Goal: Task Accomplishment & Management: Use online tool/utility

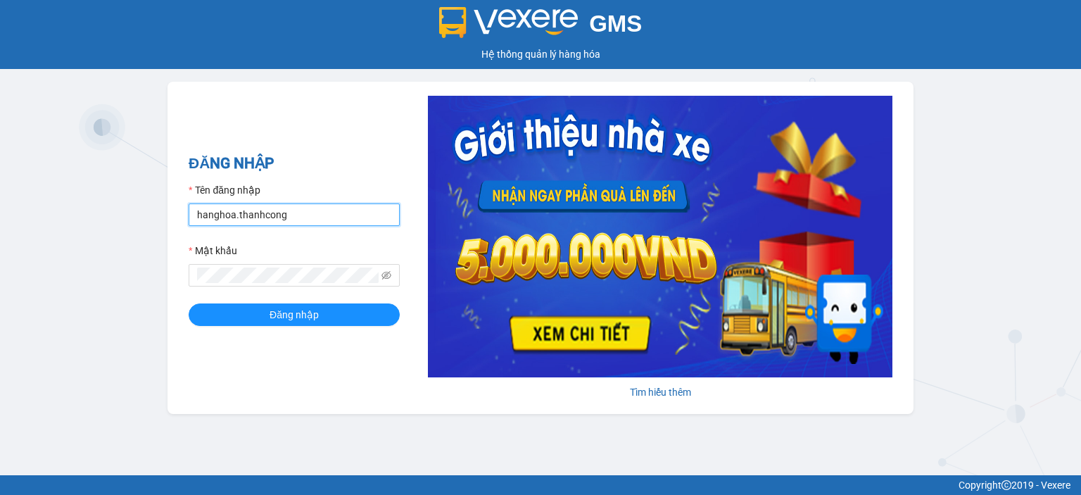
click at [290, 208] on input "hanghoa.thanhcong" at bounding box center [294, 214] width 211 height 23
type input "trungbp.vxr"
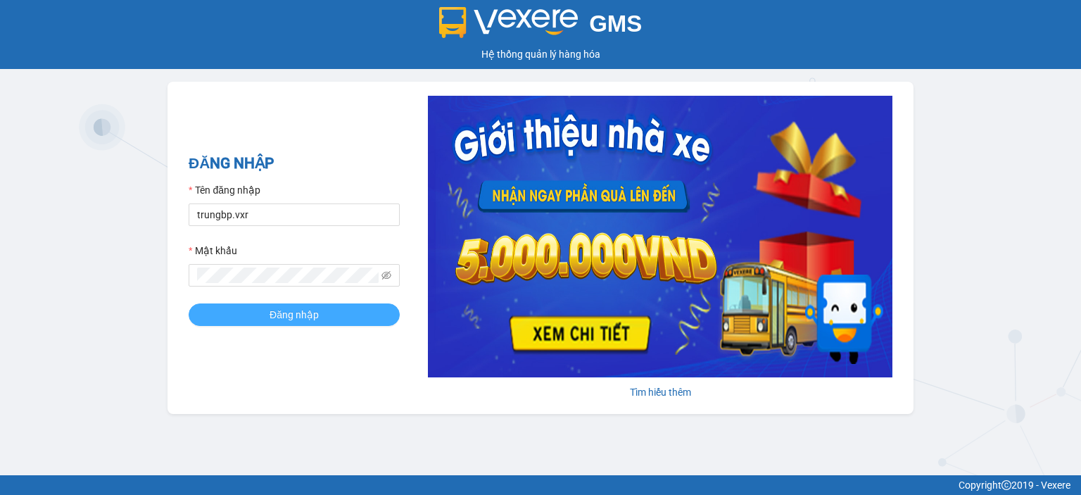
drag, startPoint x: 257, startPoint y: 312, endPoint x: 292, endPoint y: 315, distance: 35.4
click at [256, 311] on button "Đăng nhập" at bounding box center [294, 314] width 211 height 23
